Goal: Transaction & Acquisition: Purchase product/service

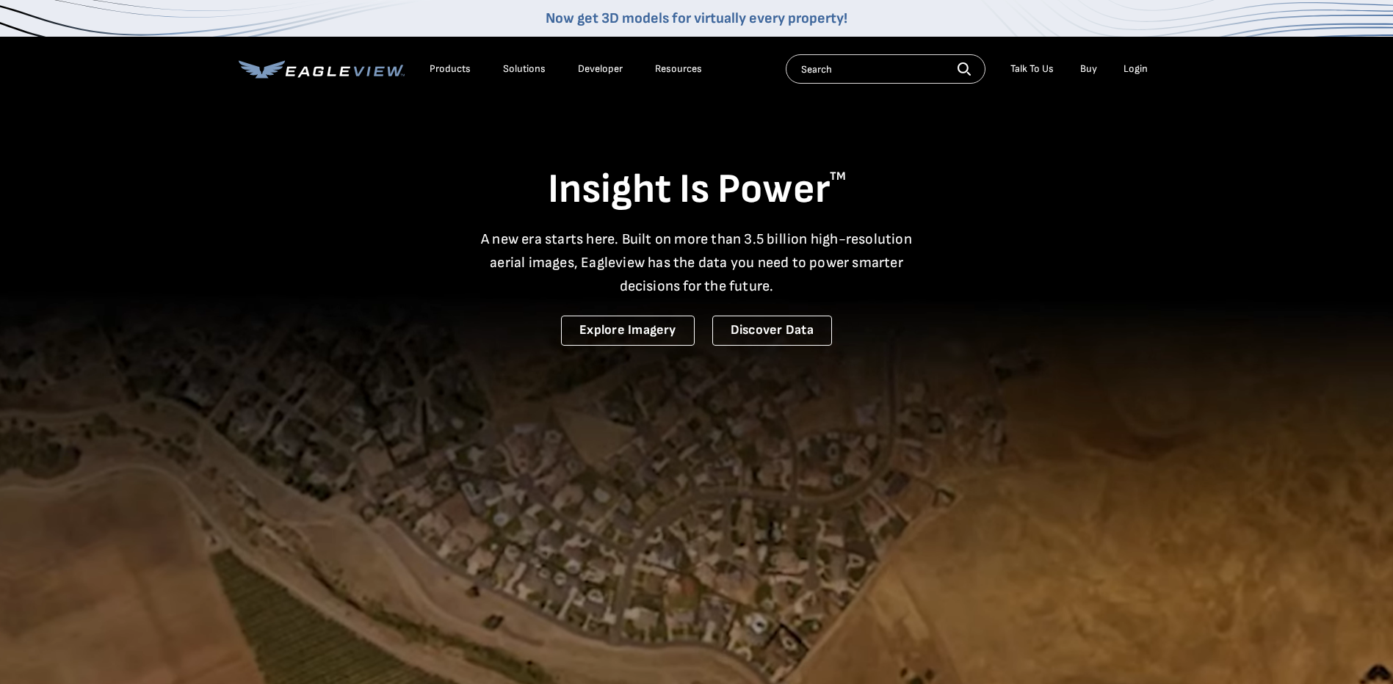
click at [1136, 68] on div "Login" at bounding box center [1136, 68] width 24 height 13
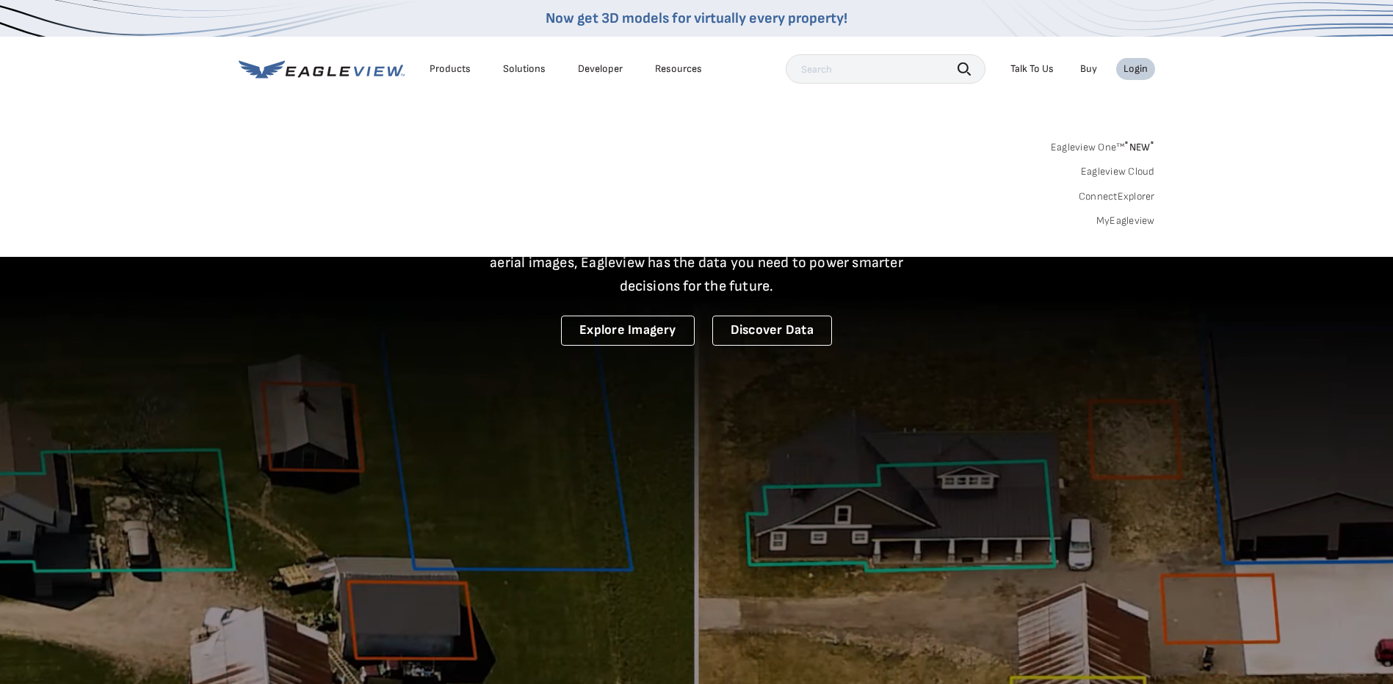
click at [1134, 215] on link "MyEagleview" at bounding box center [1125, 220] width 59 height 13
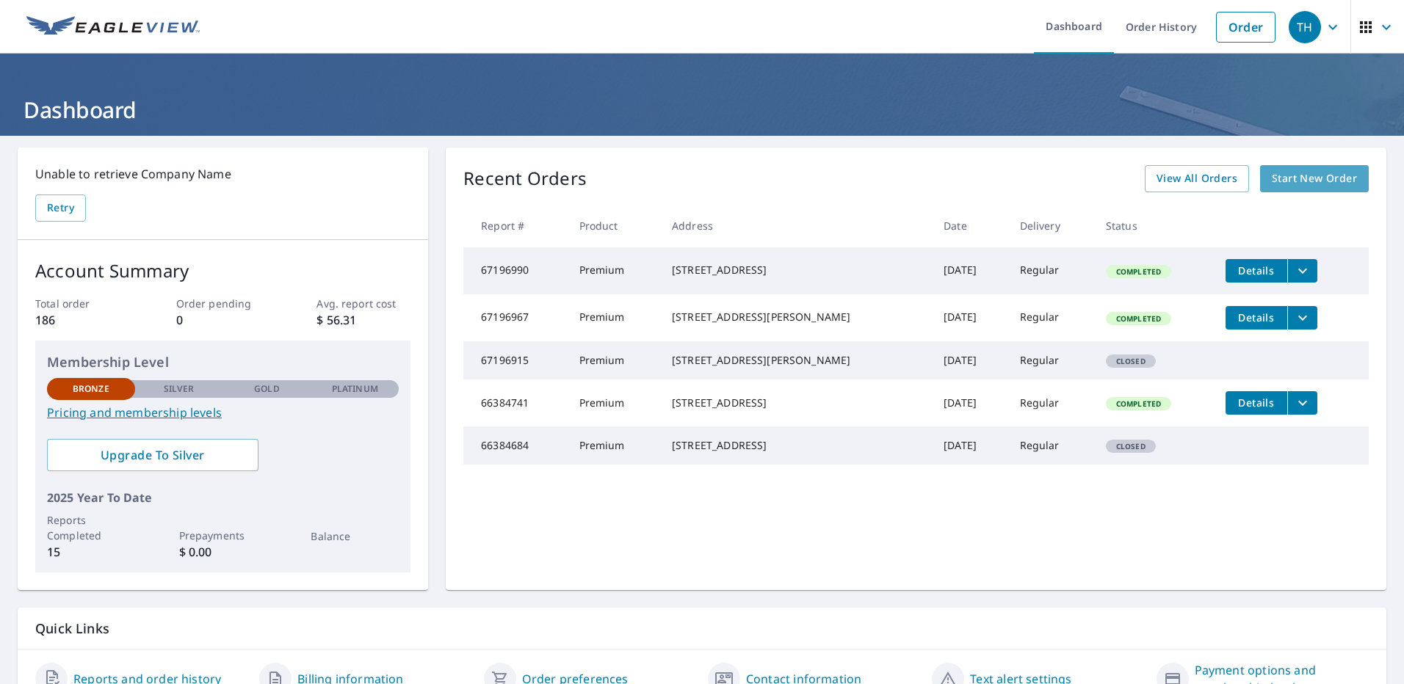
click at [1290, 176] on span "Start New Order" at bounding box center [1314, 179] width 85 height 18
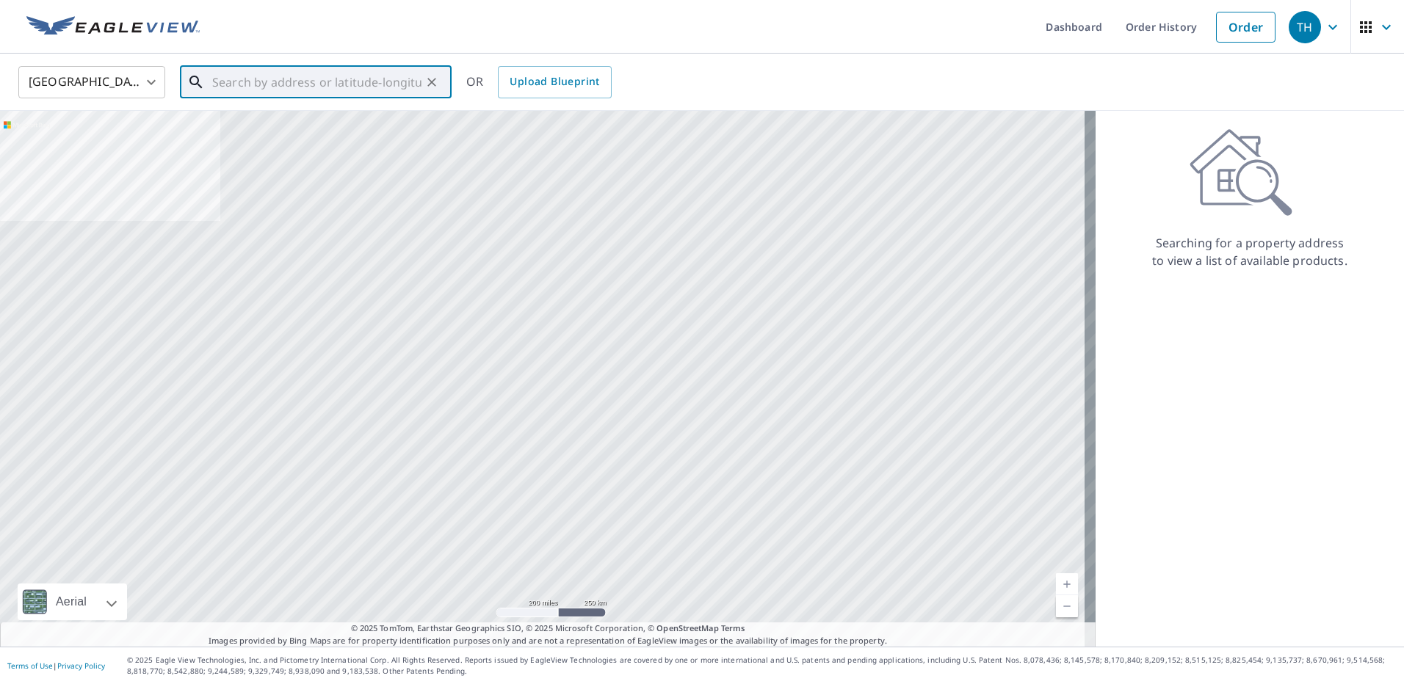
click at [360, 73] on input "text" at bounding box center [316, 82] width 209 height 41
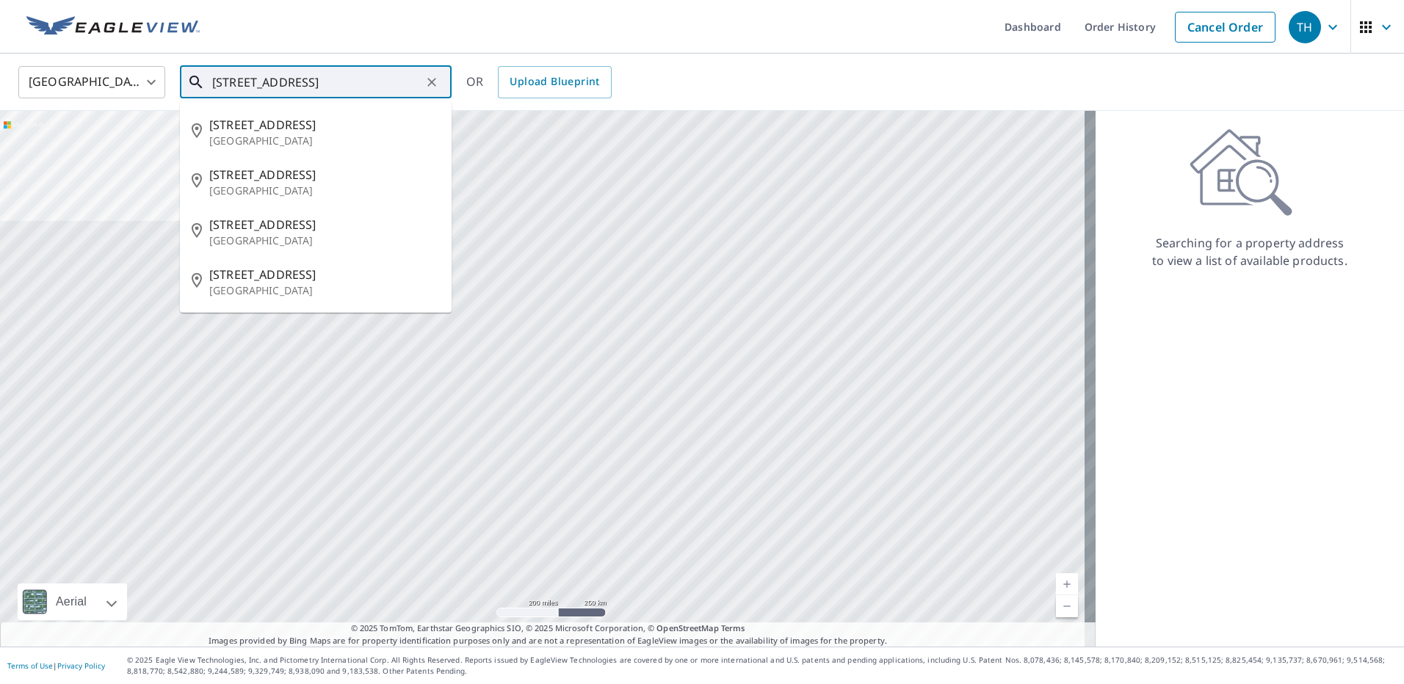
click at [306, 134] on p "[GEOGRAPHIC_DATA]" at bounding box center [324, 141] width 231 height 15
type input "[STREET_ADDRESS]"
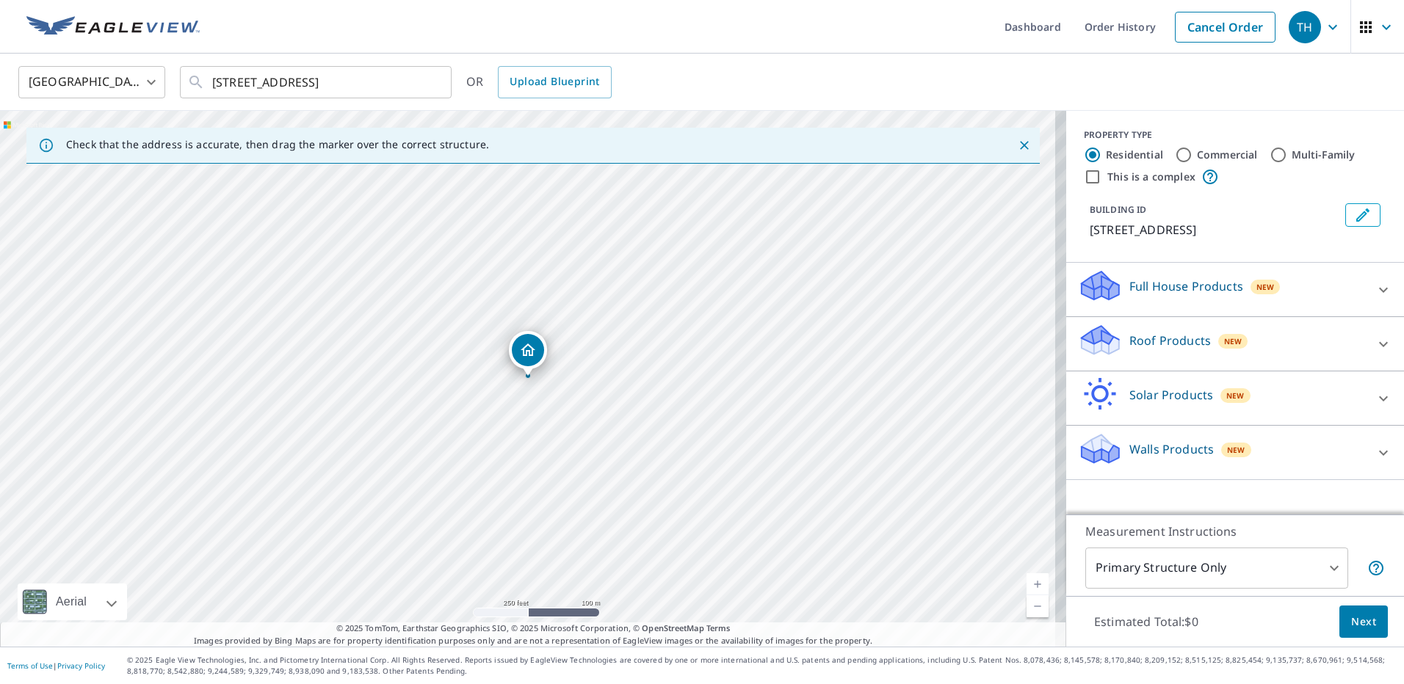
click at [1027, 585] on link "Current Level 17, Zoom In" at bounding box center [1038, 585] width 22 height 22
click at [1027, 585] on link "Current Level 18, Zoom In" at bounding box center [1038, 585] width 22 height 22
click at [1027, 585] on link "Current Level 19, Zoom In" at bounding box center [1038, 585] width 22 height 22
click at [1027, 585] on link "Current Level 20, Zoom In Disabled" at bounding box center [1038, 585] width 22 height 22
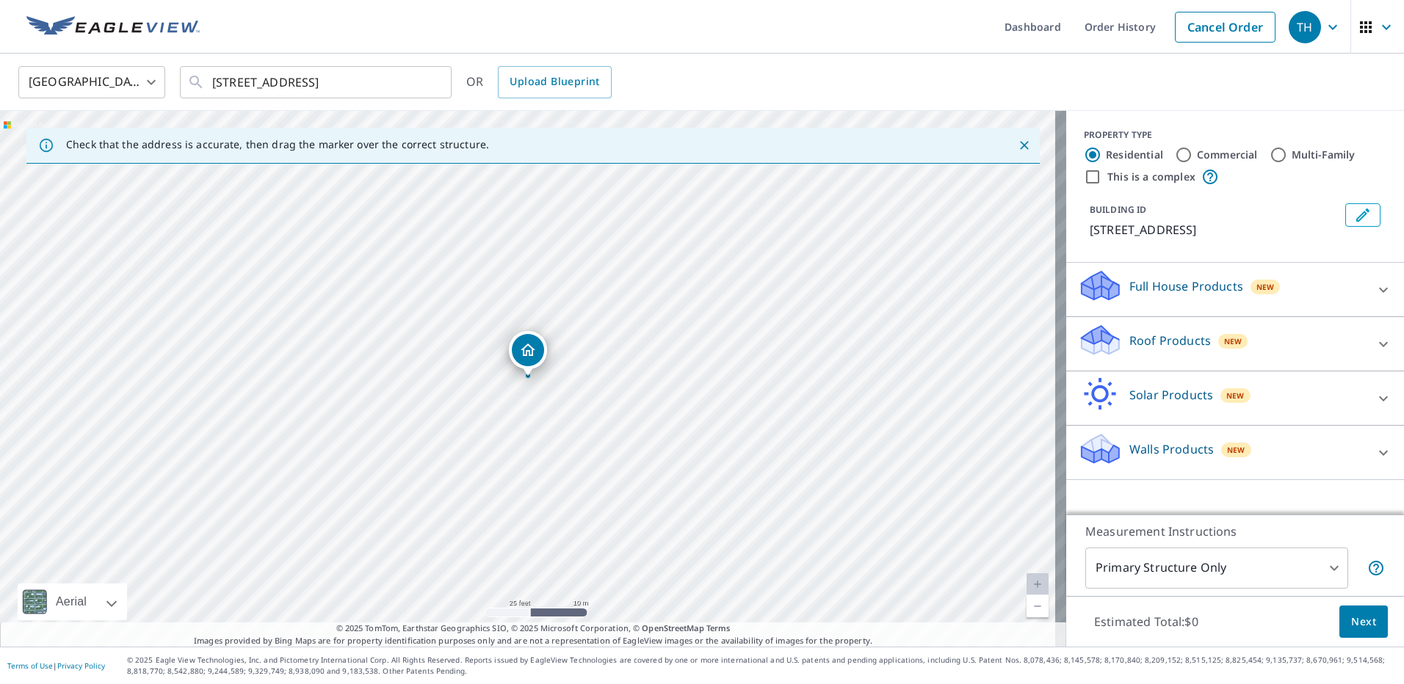
click at [1088, 344] on icon at bounding box center [1098, 335] width 32 height 18
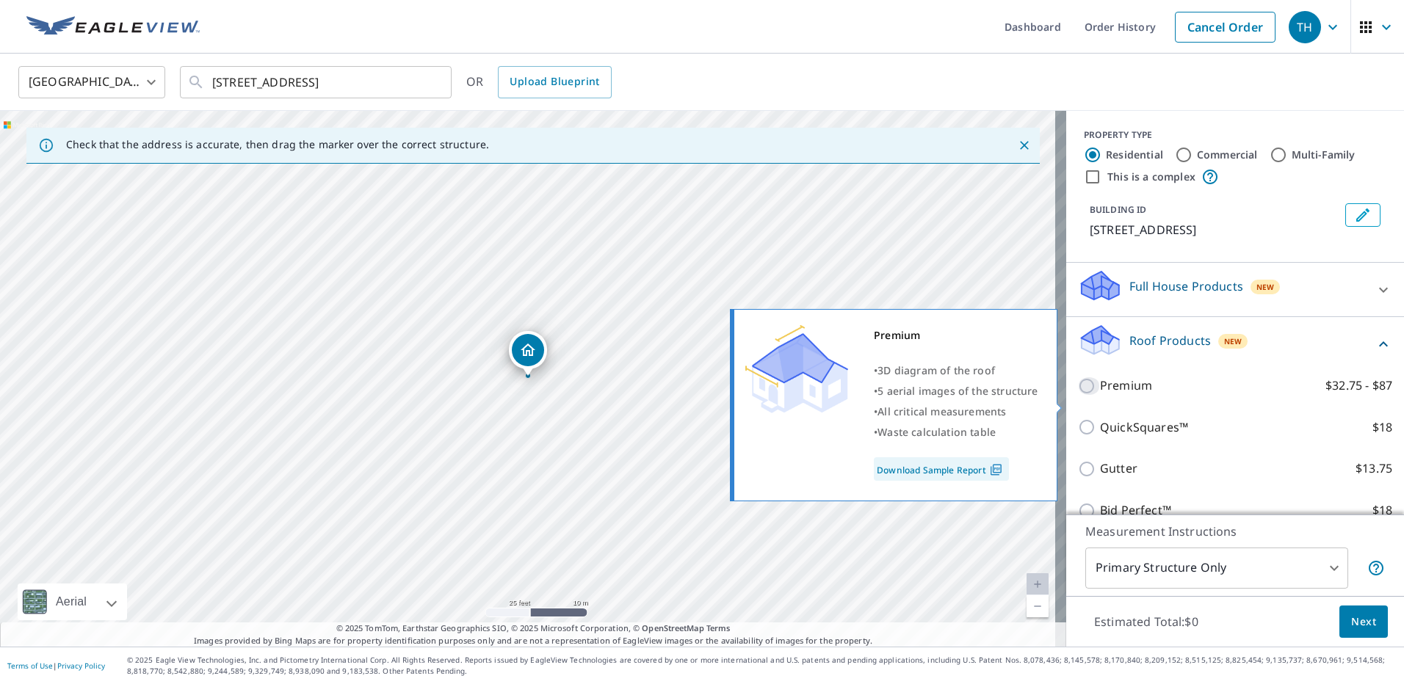
click at [1078, 395] on input "Premium $32.75 - $87" at bounding box center [1089, 386] width 22 height 18
checkbox input "true"
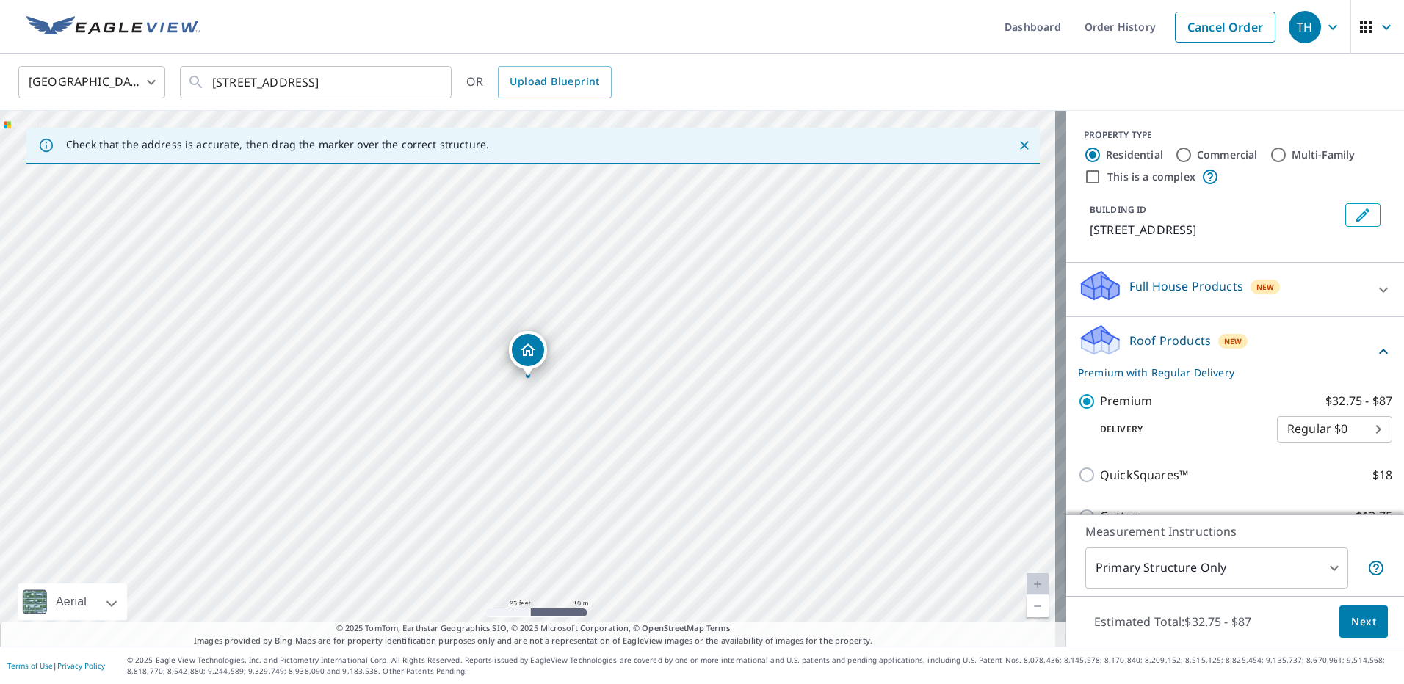
click at [1339, 617] on button "Next" at bounding box center [1363, 622] width 48 height 33
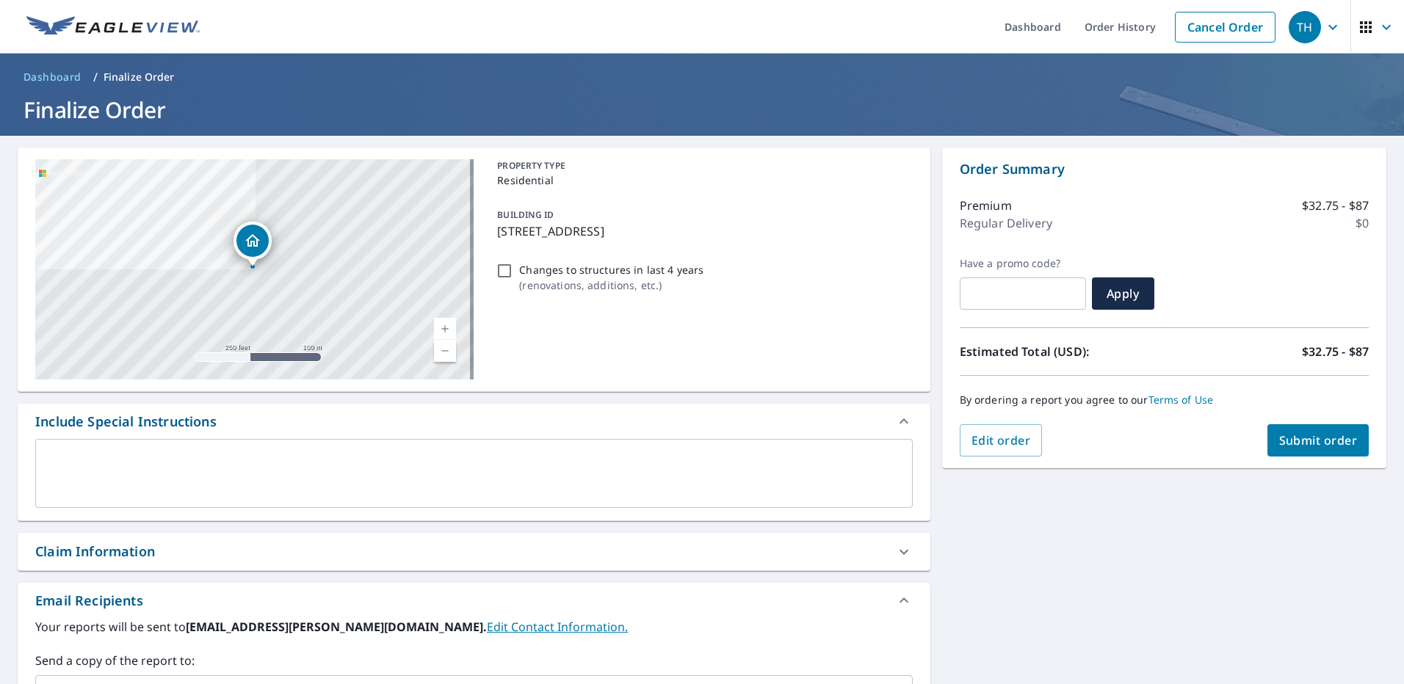
click at [1312, 438] on span "Submit order" at bounding box center [1318, 441] width 79 height 16
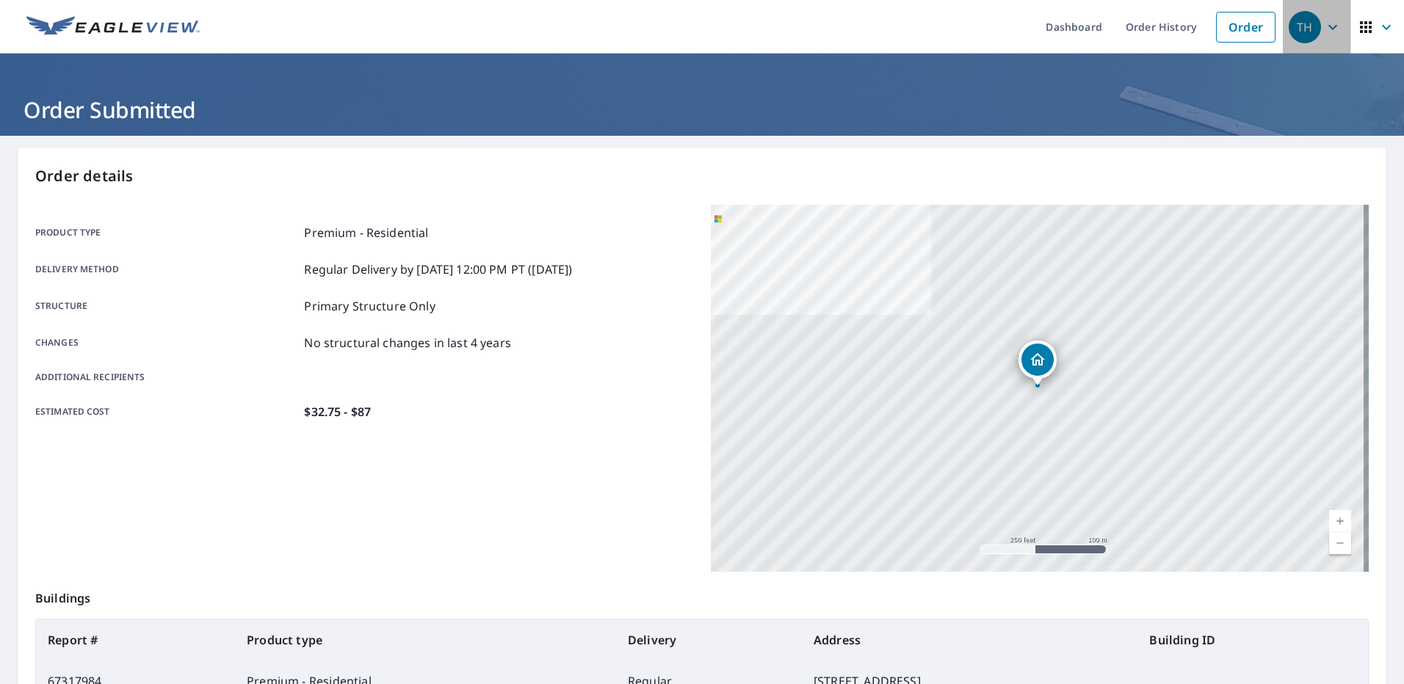
click at [1324, 26] on icon "button" at bounding box center [1333, 27] width 18 height 18
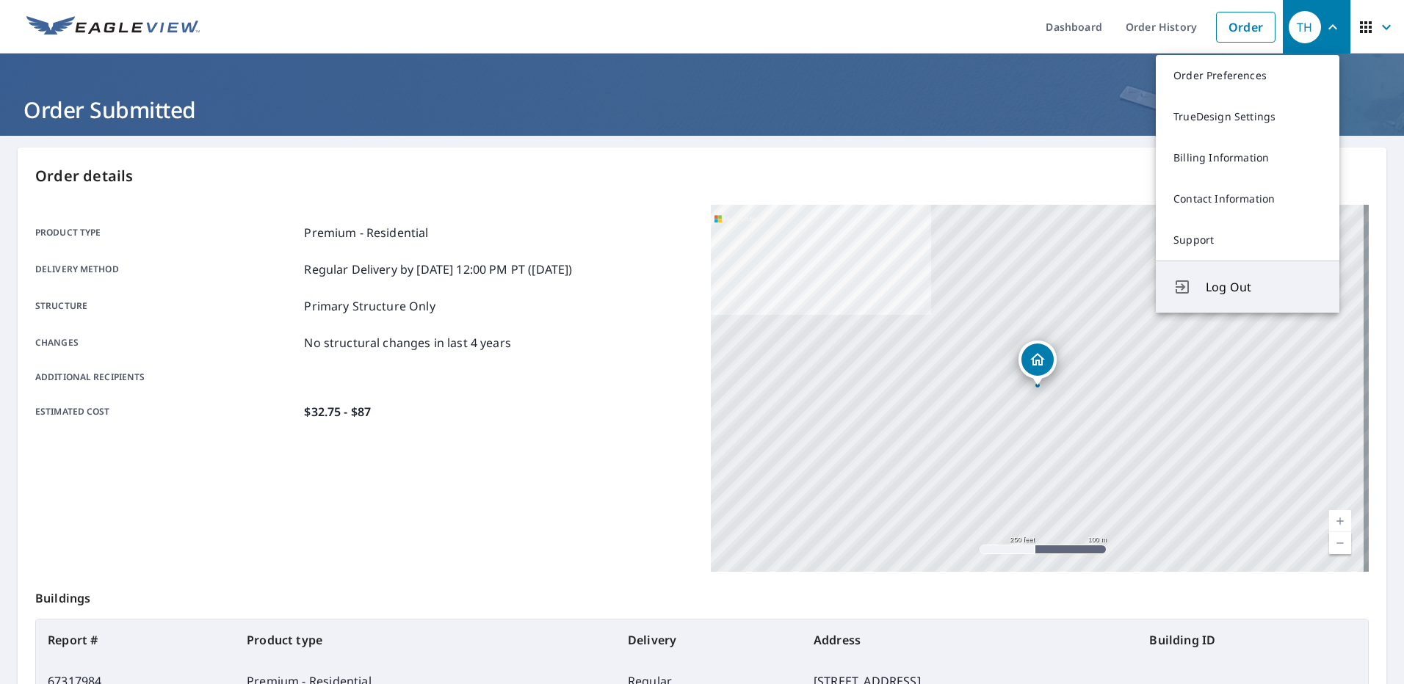
click at [1215, 286] on span "Log Out" at bounding box center [1264, 287] width 116 height 18
